Goal: Check status

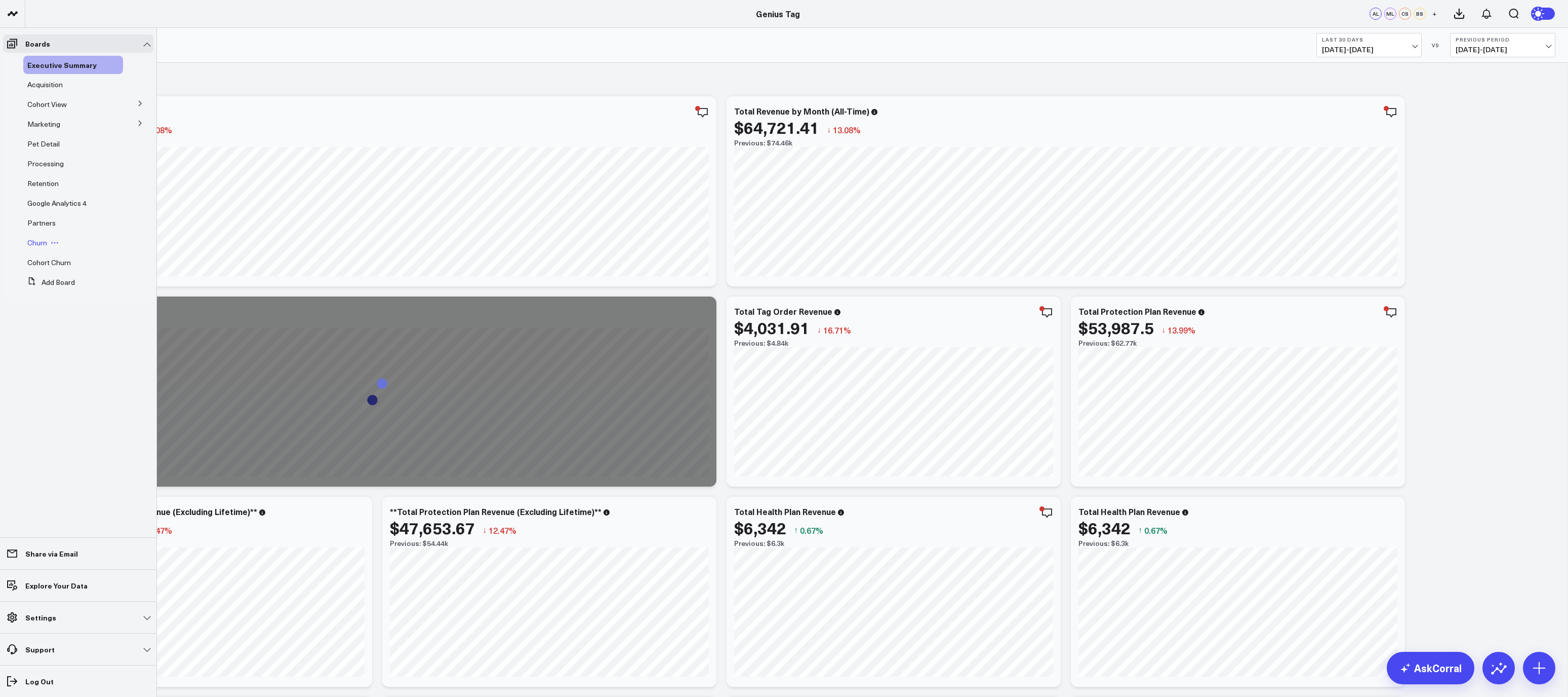
click at [43, 242] on span "Churn" at bounding box center [37, 242] width 20 height 10
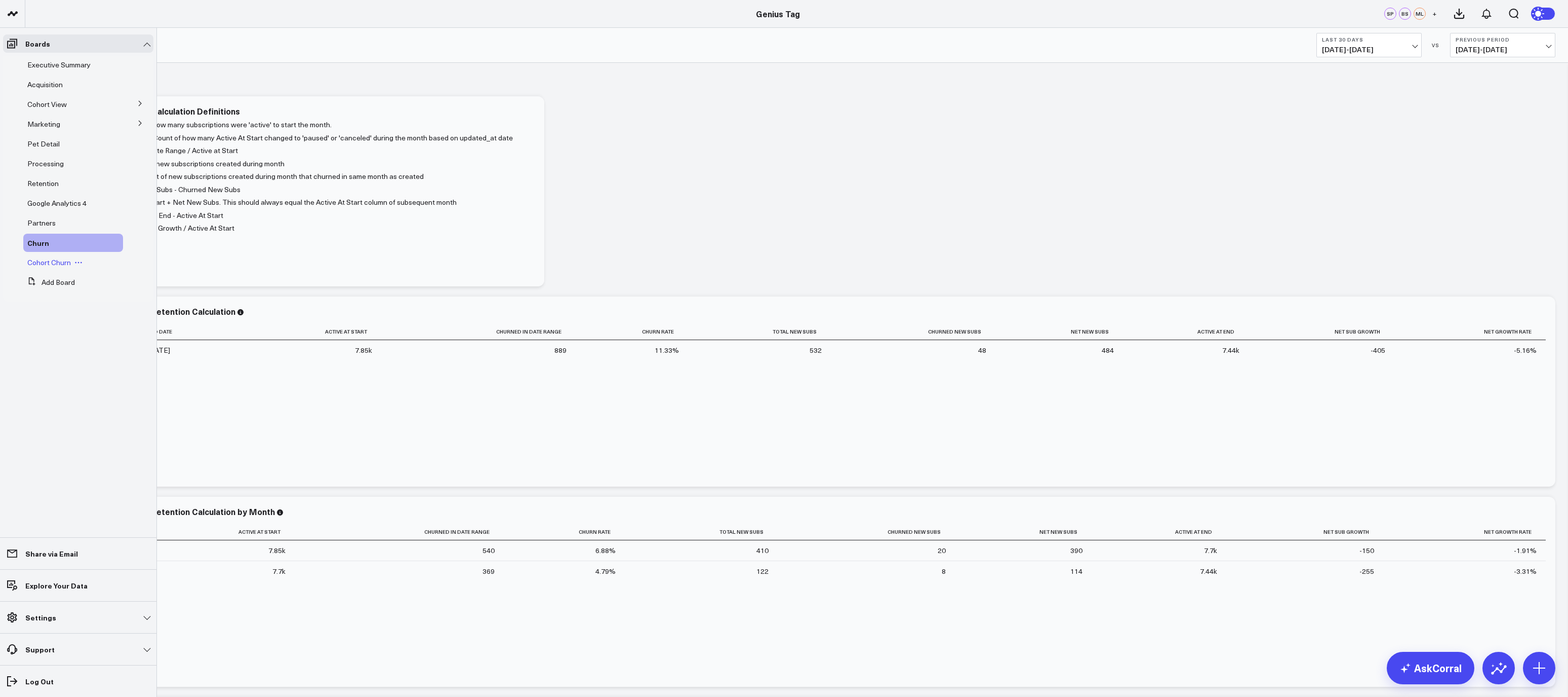
click at [63, 265] on span "Cohort Churn" at bounding box center [49, 262] width 43 height 10
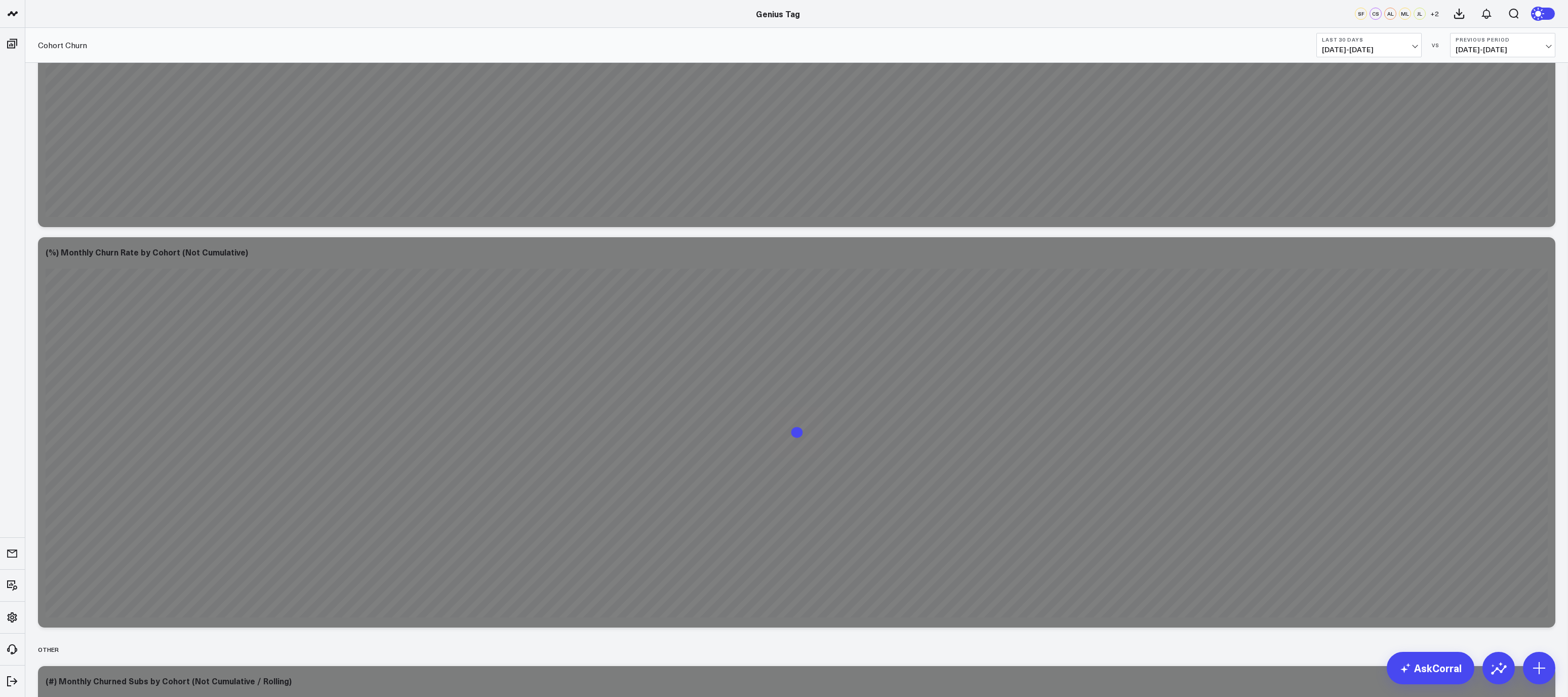
scroll to position [638, 0]
click at [1402, 57] on button "Last 30 Days [DATE] - [DATE]" at bounding box center [1369, 45] width 106 height 24
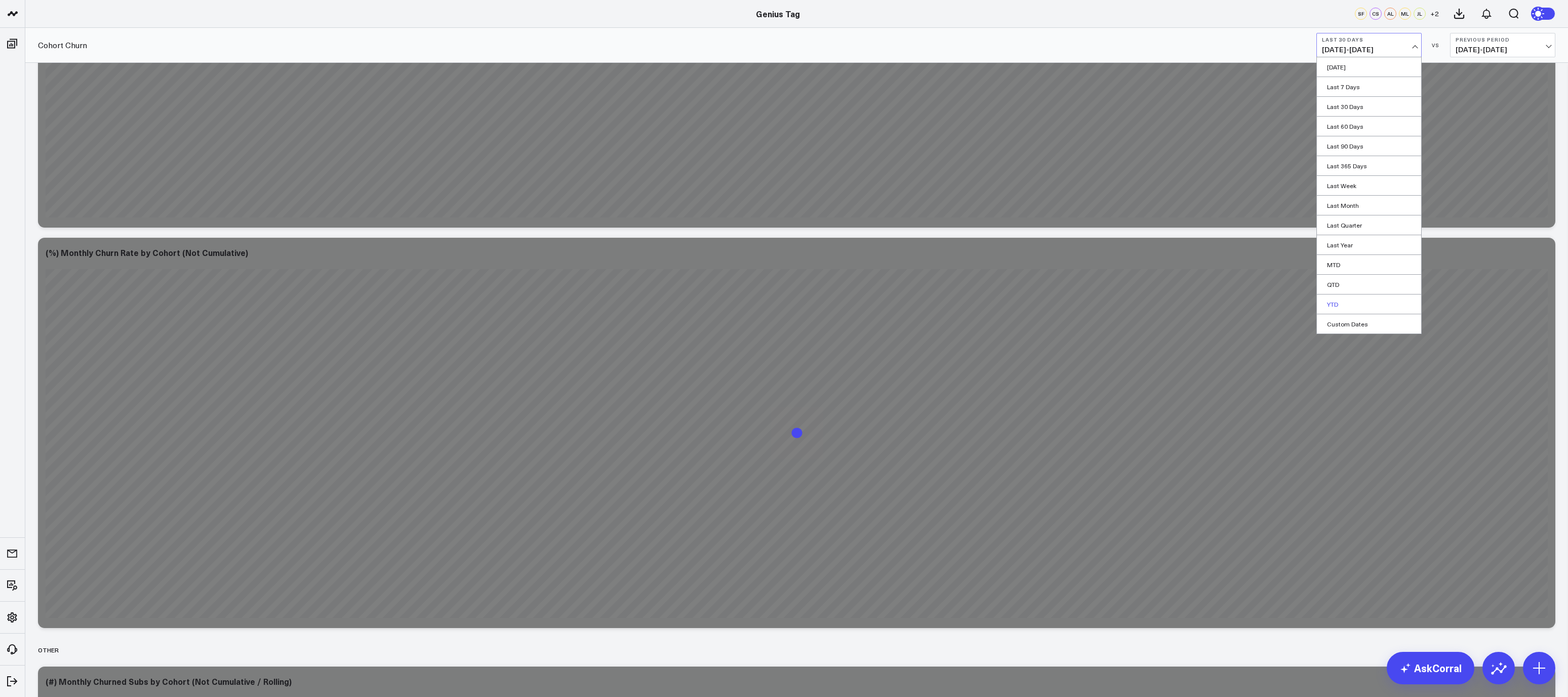
click at [1364, 304] on link "YTD" at bounding box center [1369, 303] width 104 height 19
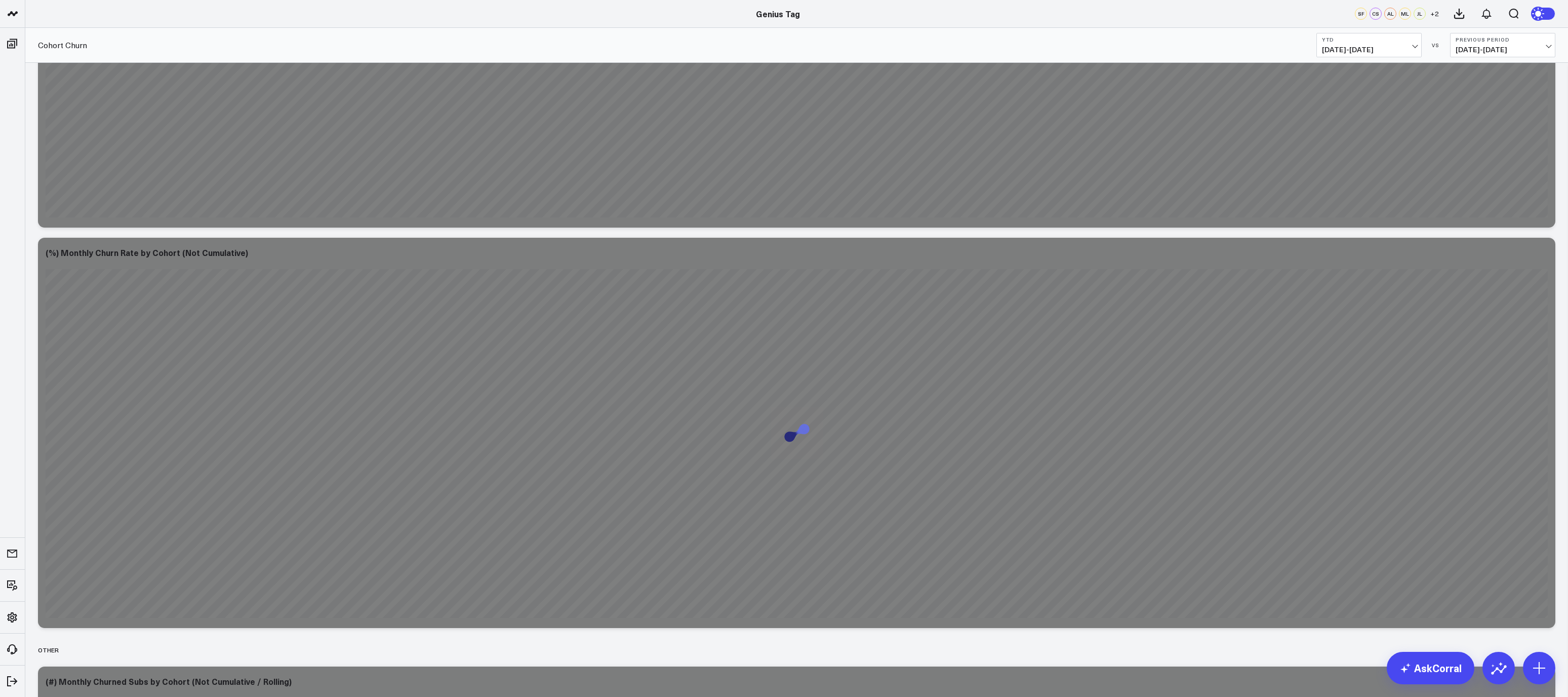
click at [1500, 48] on span "[DATE] - [DATE]" at bounding box center [1503, 49] width 94 height 8
click at [1487, 128] on link "No Comparison" at bounding box center [1503, 125] width 104 height 19
